Goal: Task Accomplishment & Management: Use online tool/utility

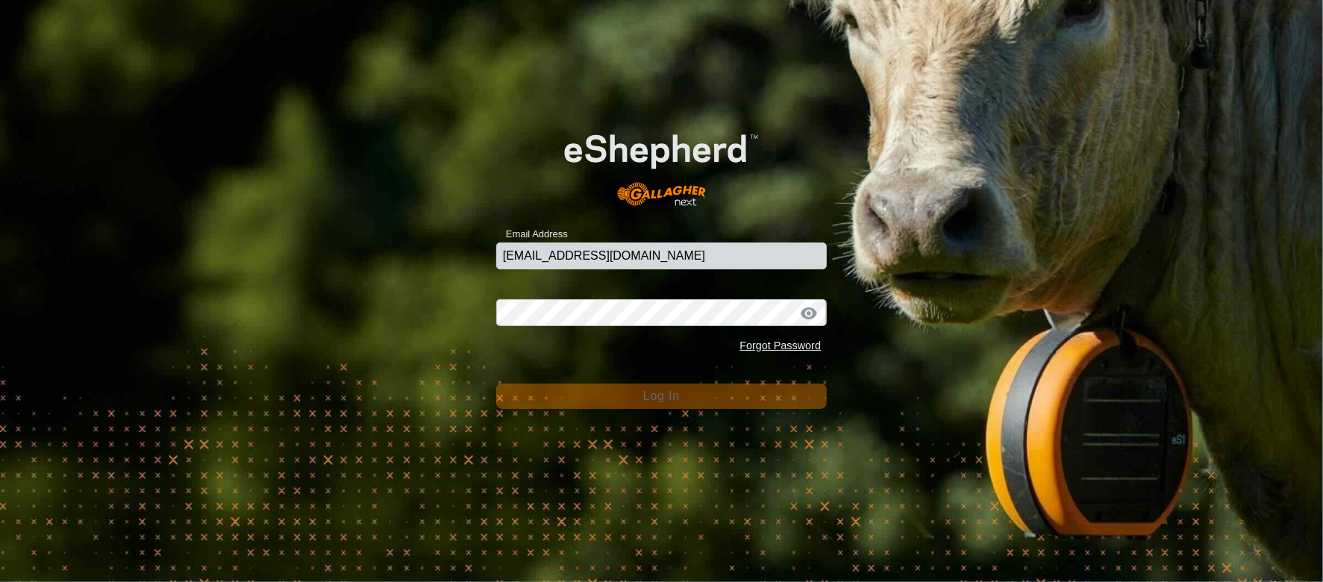
type input "[EMAIL_ADDRESS][DOMAIN_NAME]"
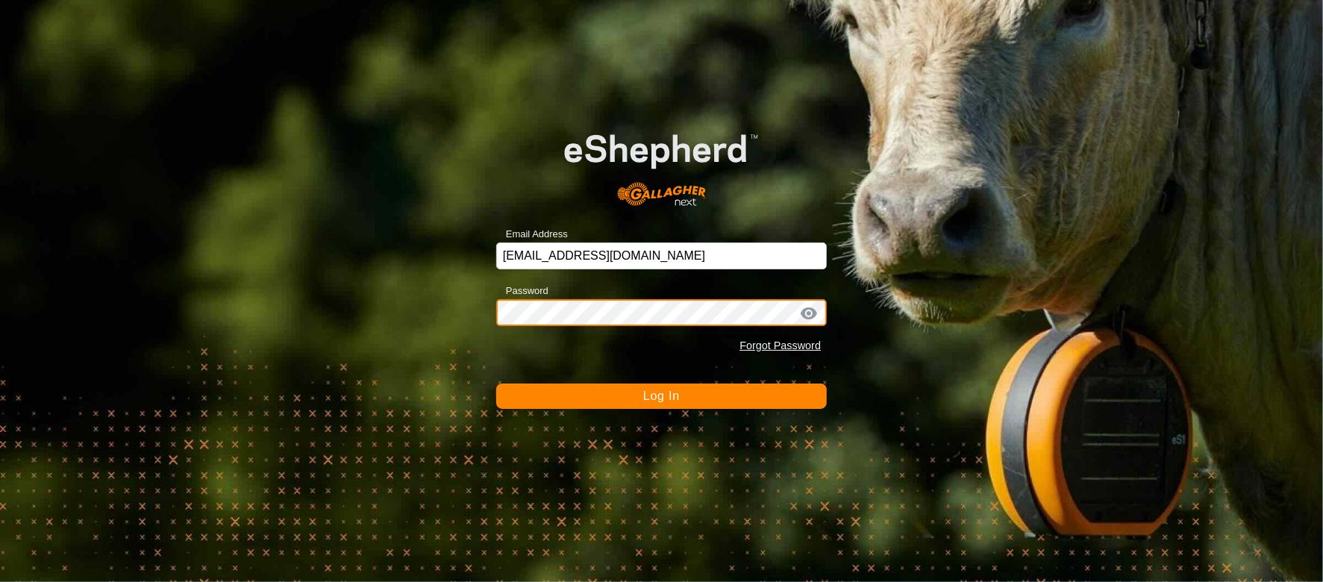
click at [496, 384] on button "Log In" at bounding box center [661, 396] width 331 height 25
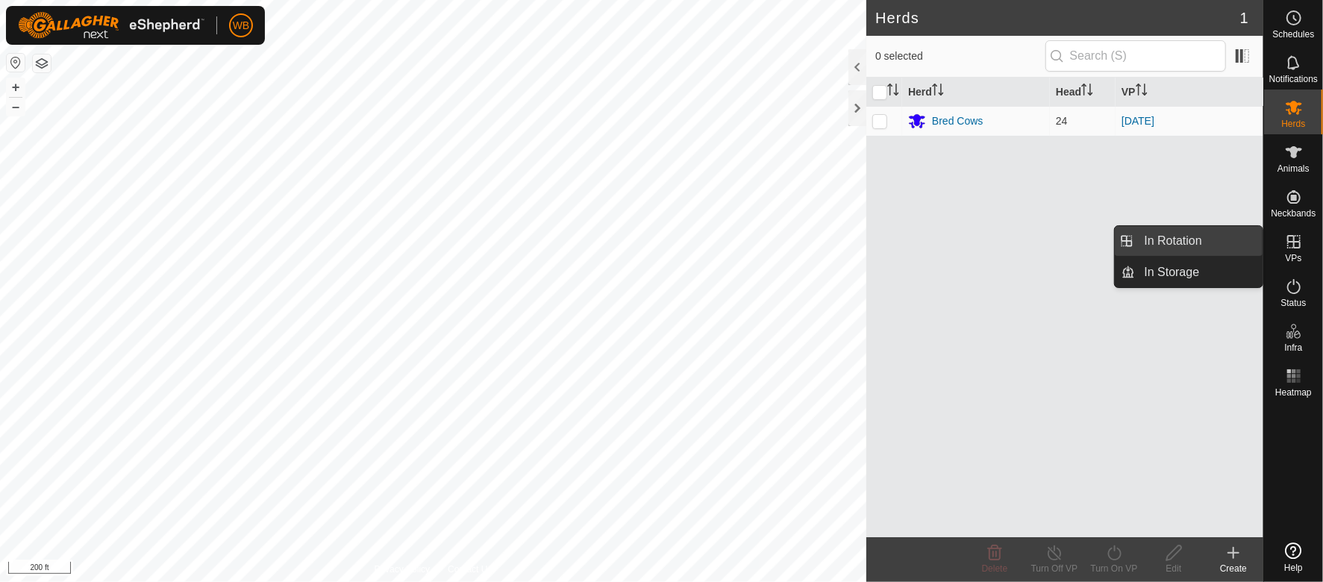
click at [1213, 236] on link "In Rotation" at bounding box center [1200, 241] width 128 height 30
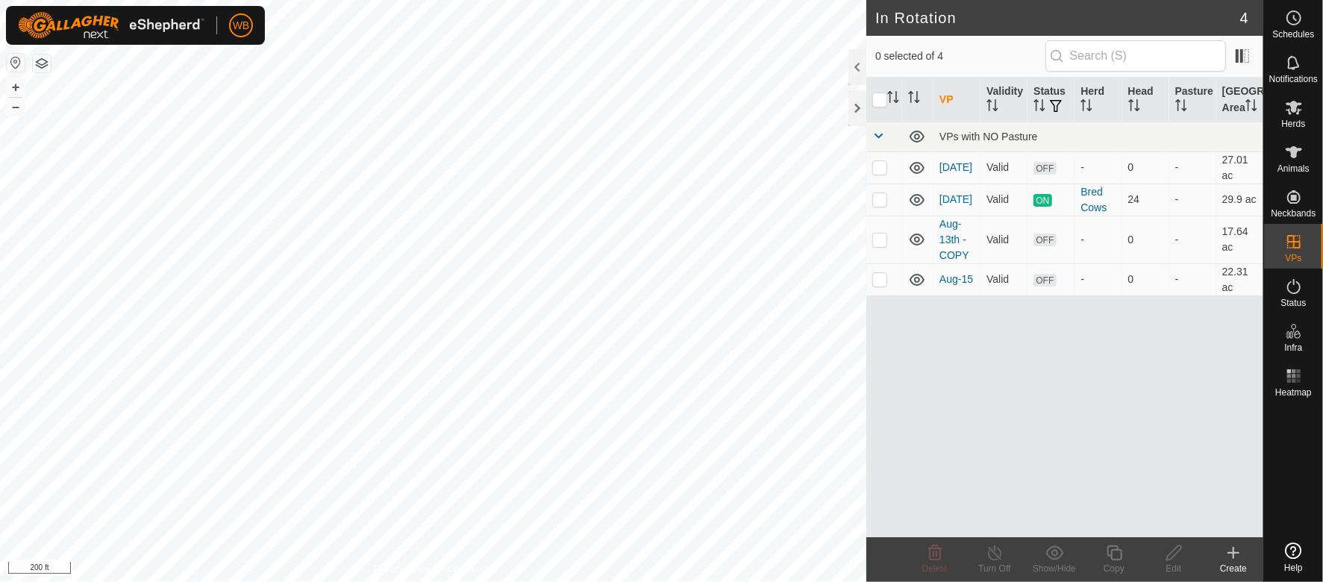
click at [1235, 557] on icon at bounding box center [1234, 553] width 18 height 18
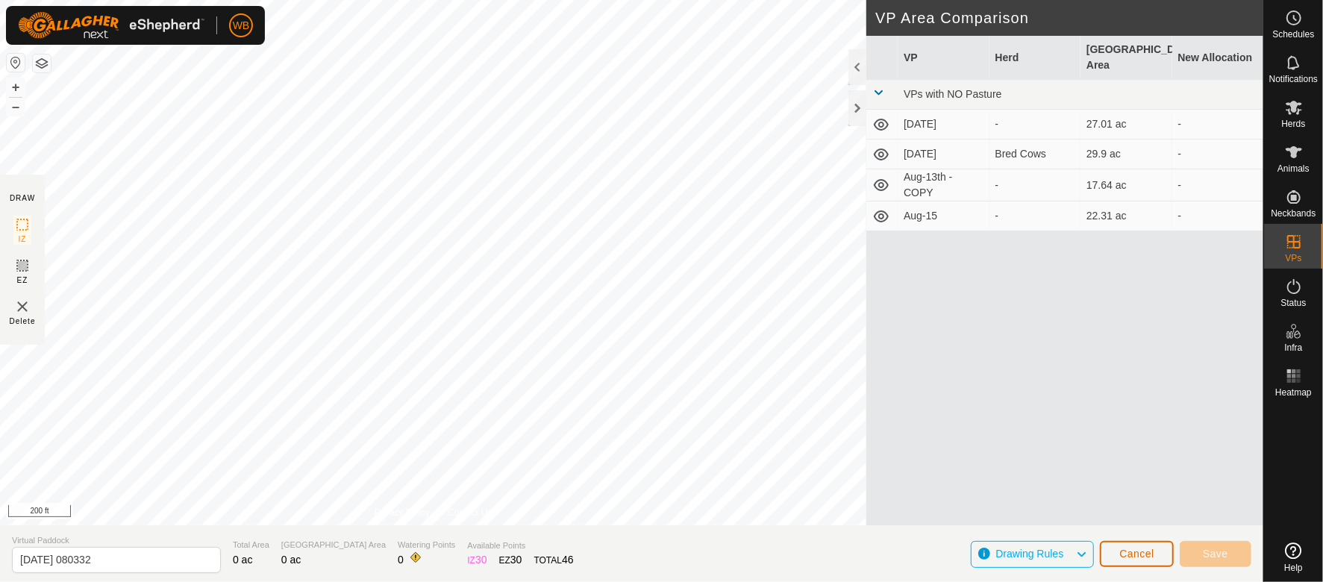
click at [1140, 560] on span "Cancel" at bounding box center [1136, 554] width 35 height 12
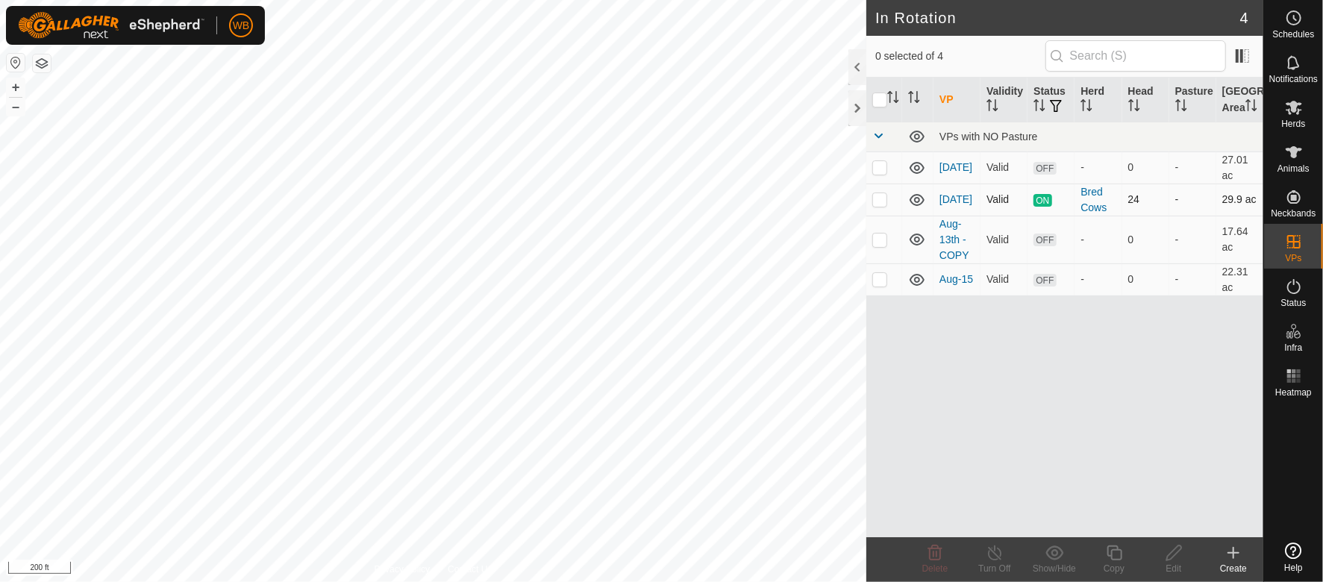
click at [879, 205] on p-checkbox at bounding box center [879, 199] width 15 height 12
checkbox input "true"
click at [1116, 552] on icon at bounding box center [1114, 553] width 19 height 18
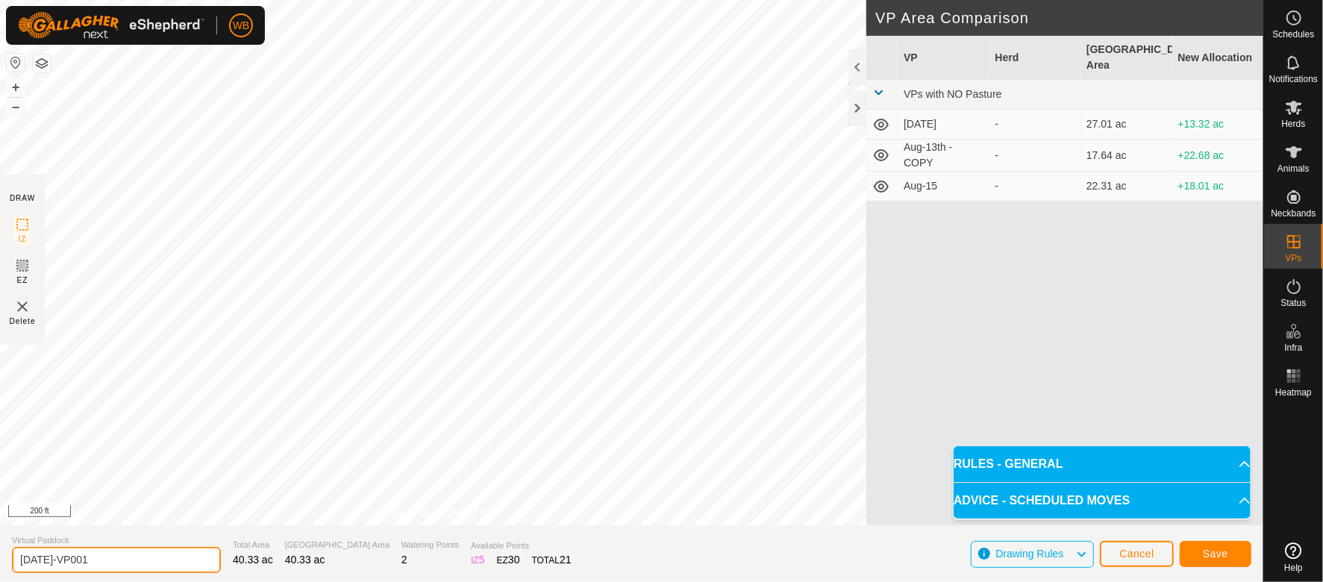
click at [43, 554] on input "[DATE]-VP001" at bounding box center [116, 560] width 209 height 26
click at [51, 562] on input "[DATE]-VP001" at bounding box center [116, 560] width 209 height 26
type input "[DATE]-VP001"
click at [1218, 552] on span "Save" at bounding box center [1215, 554] width 25 height 12
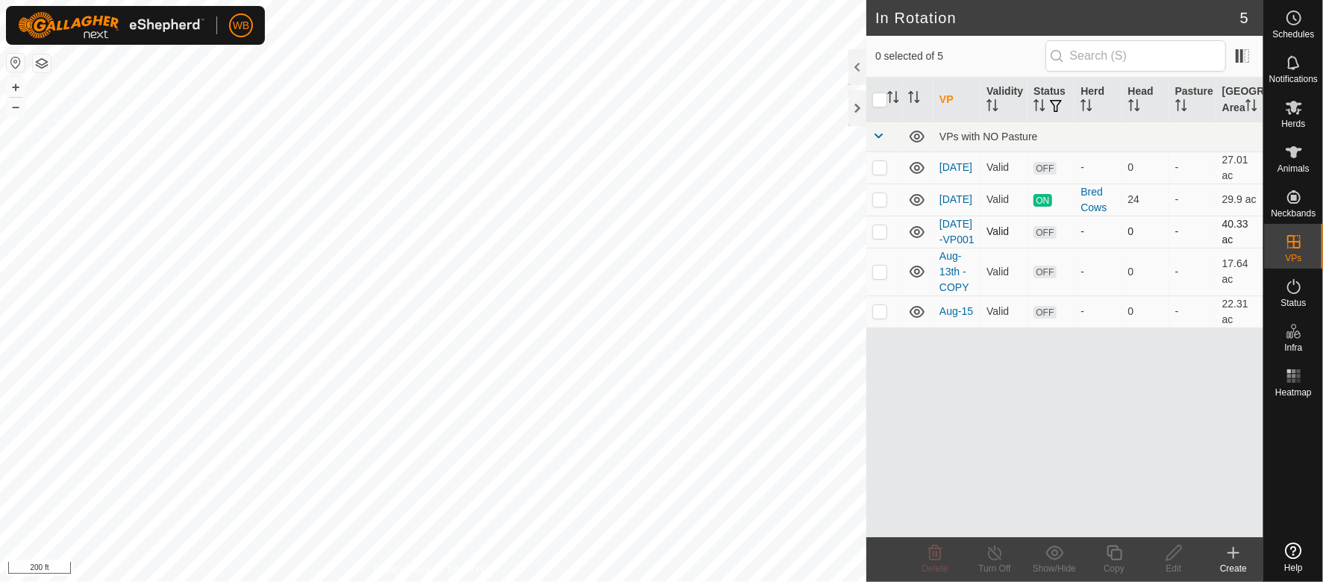
click at [879, 237] on p-checkbox at bounding box center [879, 231] width 15 height 12
checkbox input "true"
click at [1292, 116] on es-mob-svg-icon at bounding box center [1294, 108] width 27 height 24
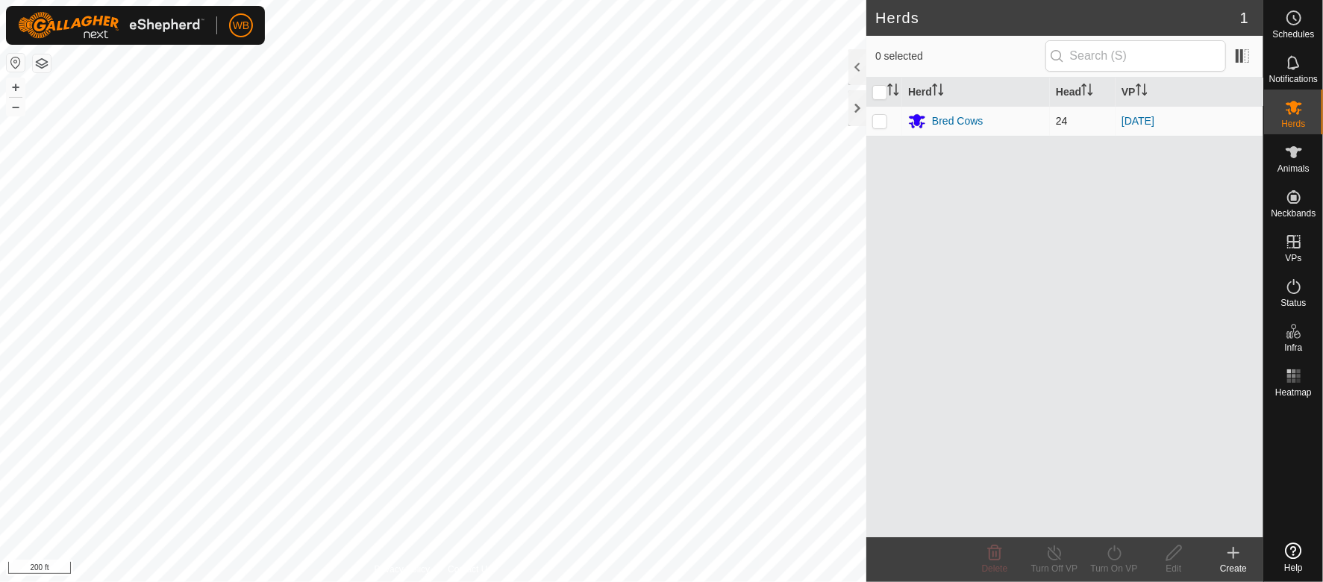
click at [879, 124] on p-checkbox at bounding box center [879, 121] width 15 height 12
checkbox input "true"
click at [1116, 557] on icon at bounding box center [1114, 553] width 19 height 18
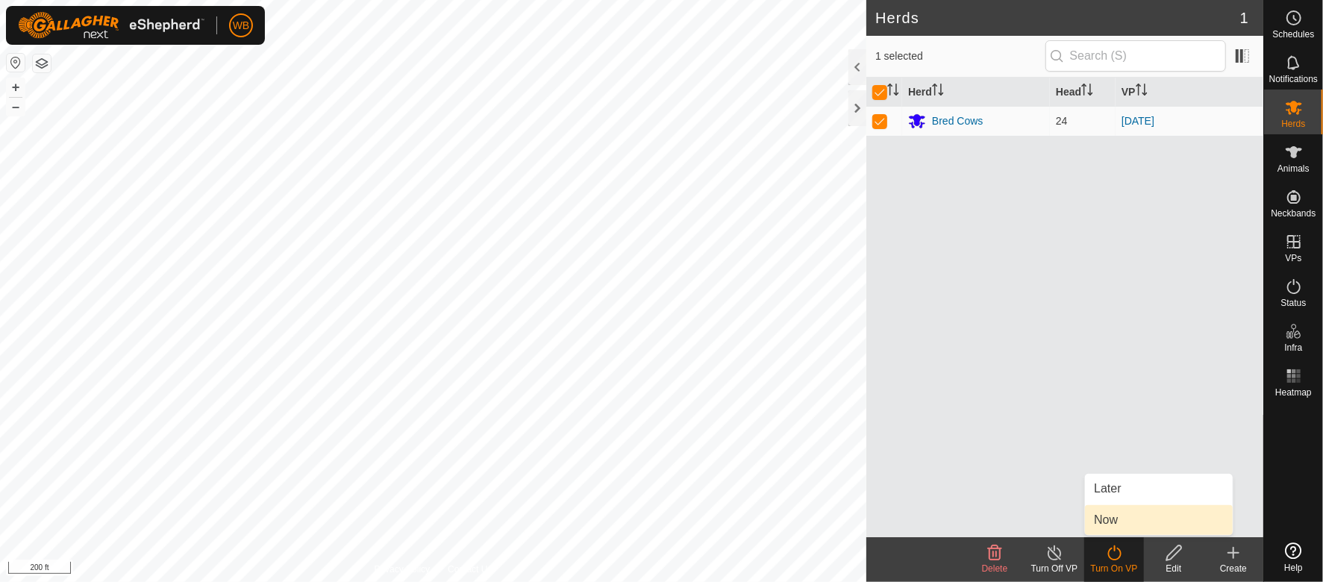
click at [1118, 512] on link "Now" at bounding box center [1159, 520] width 148 height 30
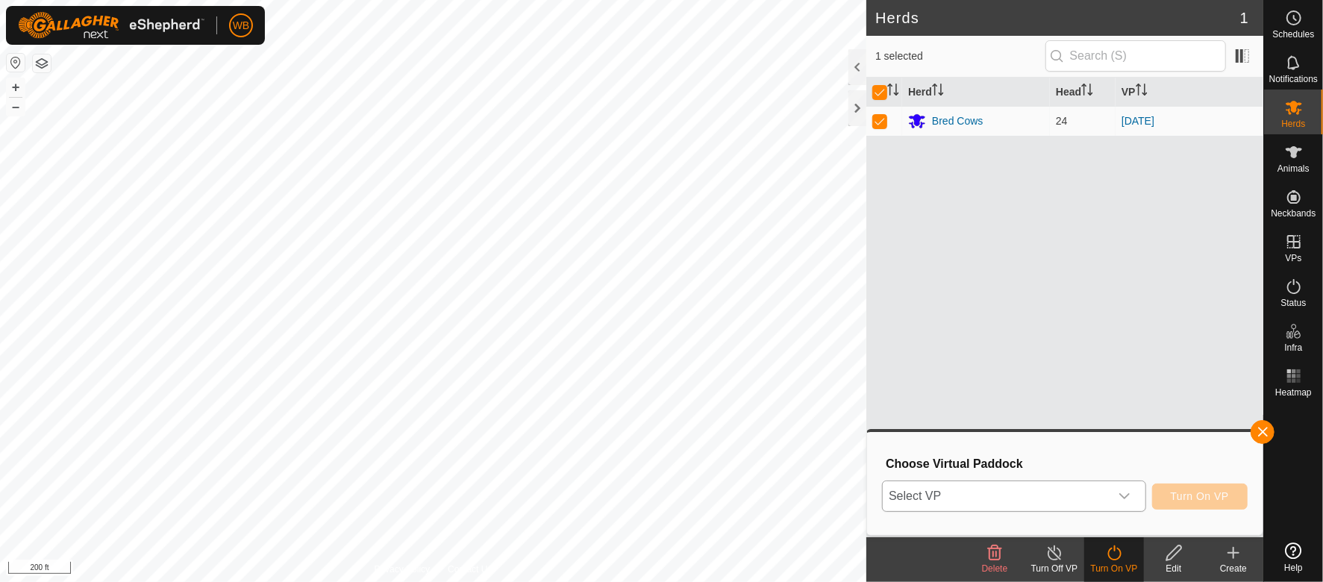
click at [1131, 495] on icon "dropdown trigger" at bounding box center [1125, 496] width 12 height 12
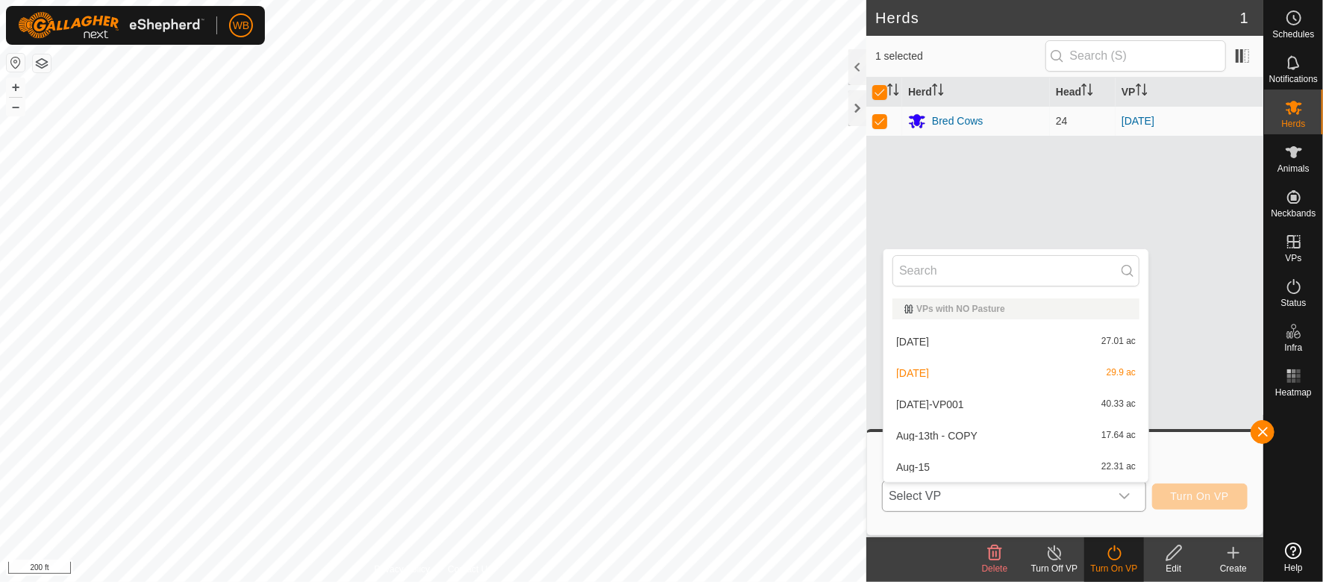
click at [924, 405] on li "[DATE]-VP001 40.33 ac" at bounding box center [1016, 405] width 265 height 30
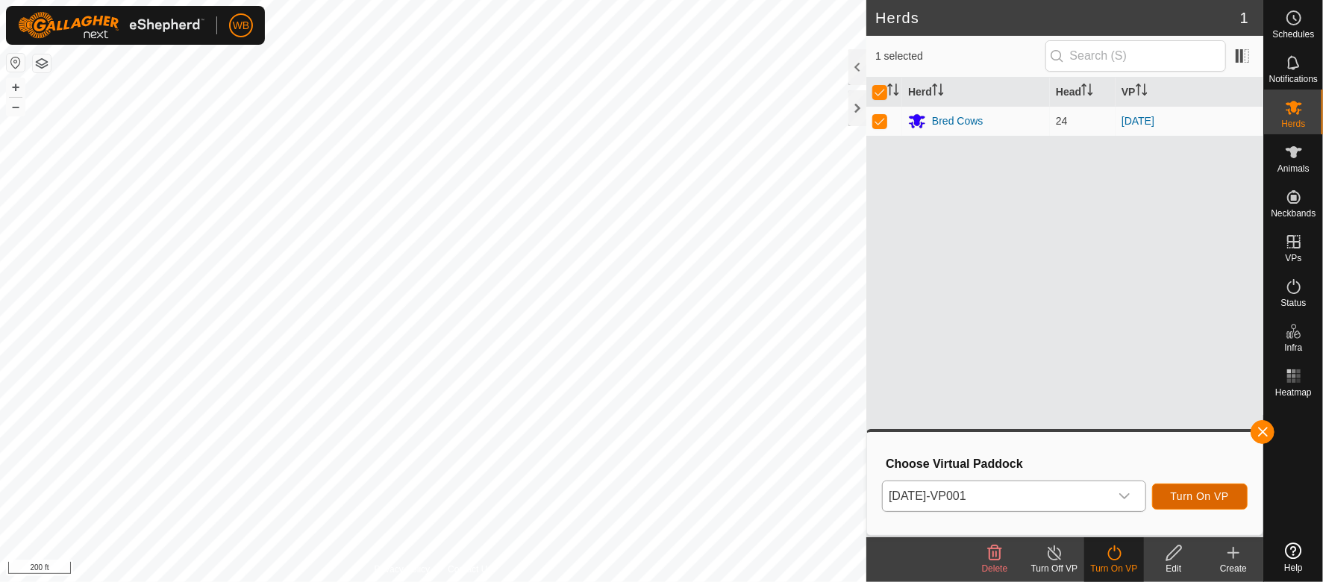
click at [1207, 490] on span "Turn On VP" at bounding box center [1200, 496] width 58 height 12
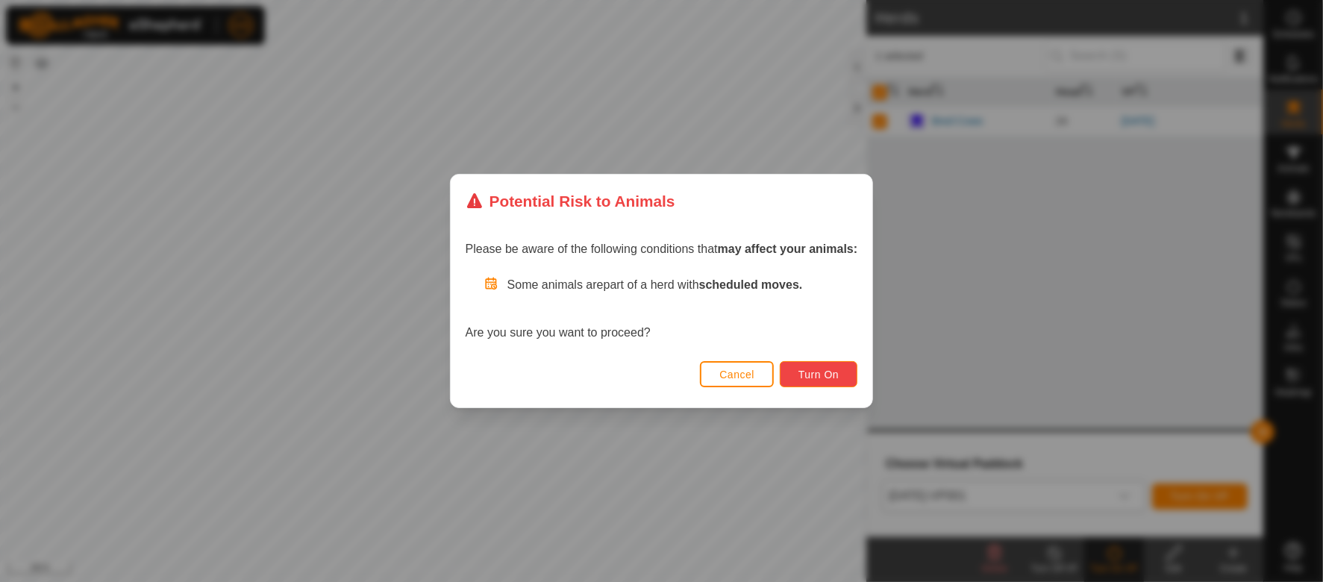
click at [807, 381] on button "Turn On" at bounding box center [819, 374] width 78 height 26
